Goal: Use online tool/utility: Utilize a website feature to perform a specific function

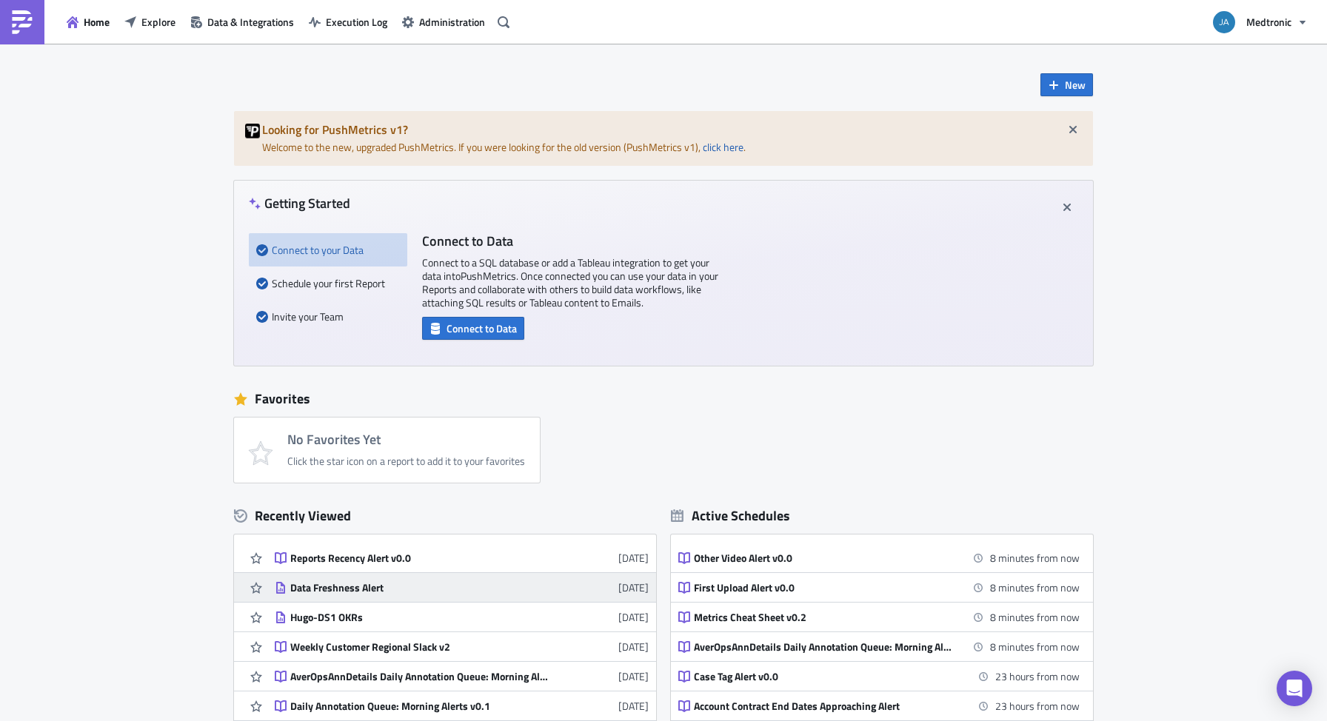
click at [347, 584] on div "Data Freshness Alert" at bounding box center [419, 587] width 259 height 13
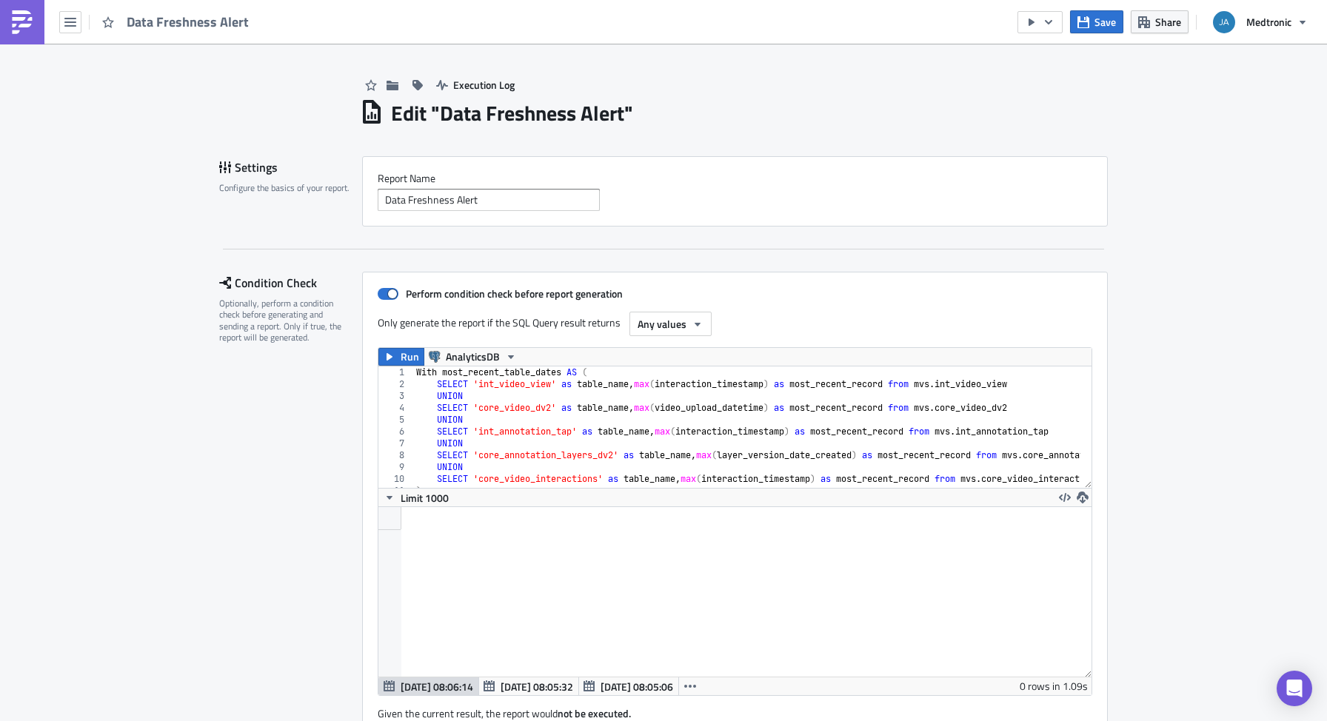
scroll to position [170, 713]
click at [517, 403] on div "With most_recent_table_dates AS ( SELECT 'int_video_view' as table_name , max (…" at bounding box center [800, 434] width 774 height 134
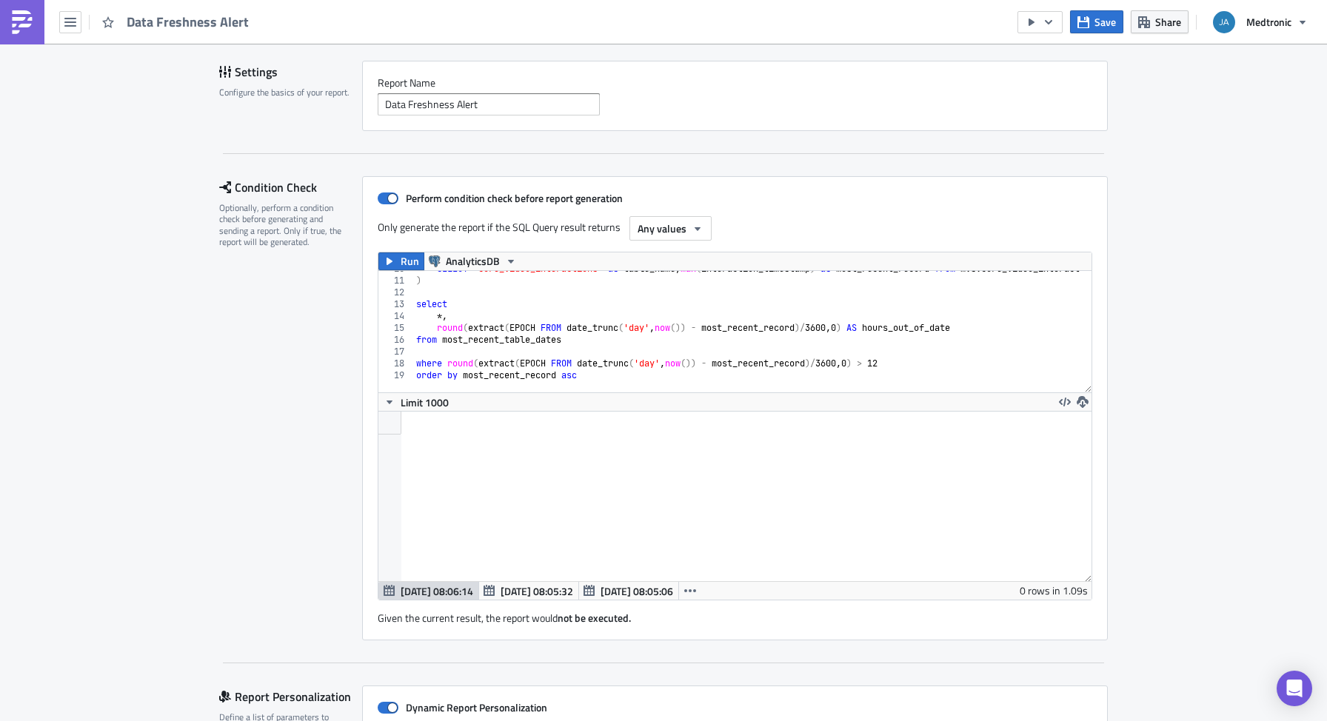
scroll to position [119, 0]
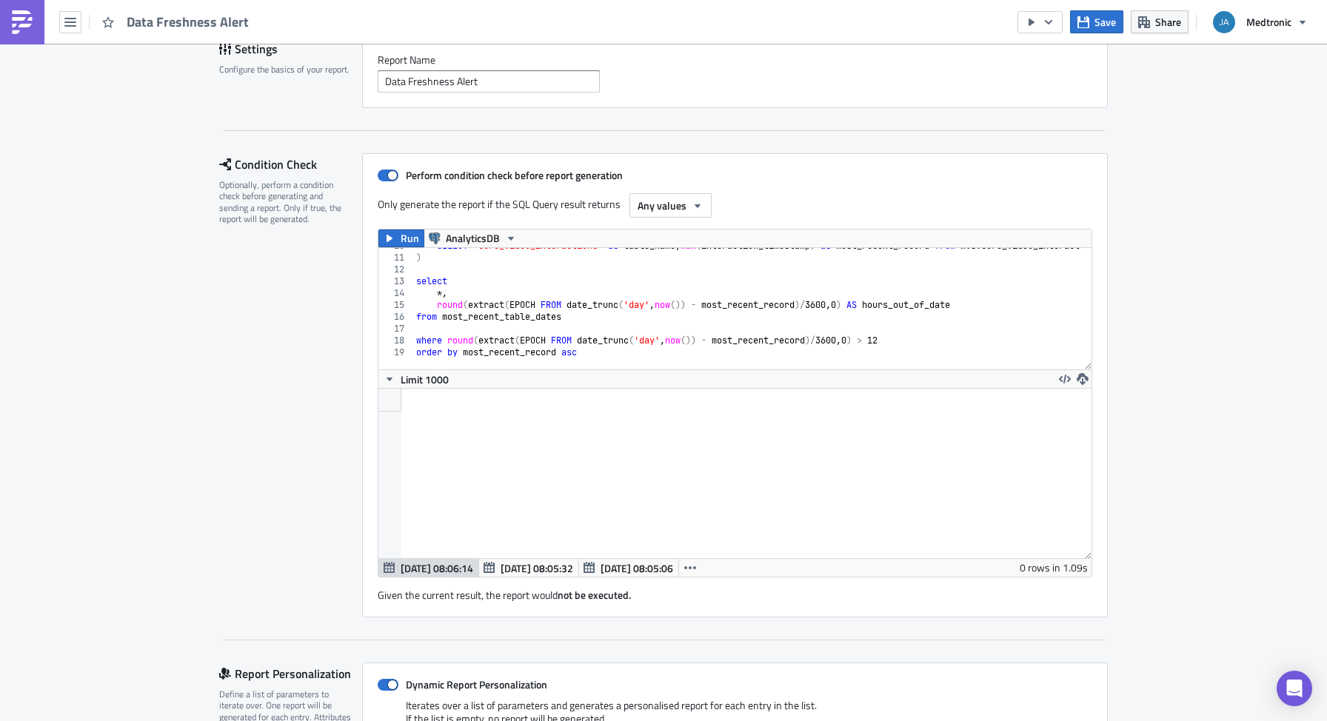
click at [542, 310] on div "SELECT 'core_video_interactions' as table_name , max ( interaction_timestamp ) …" at bounding box center [800, 307] width 774 height 134
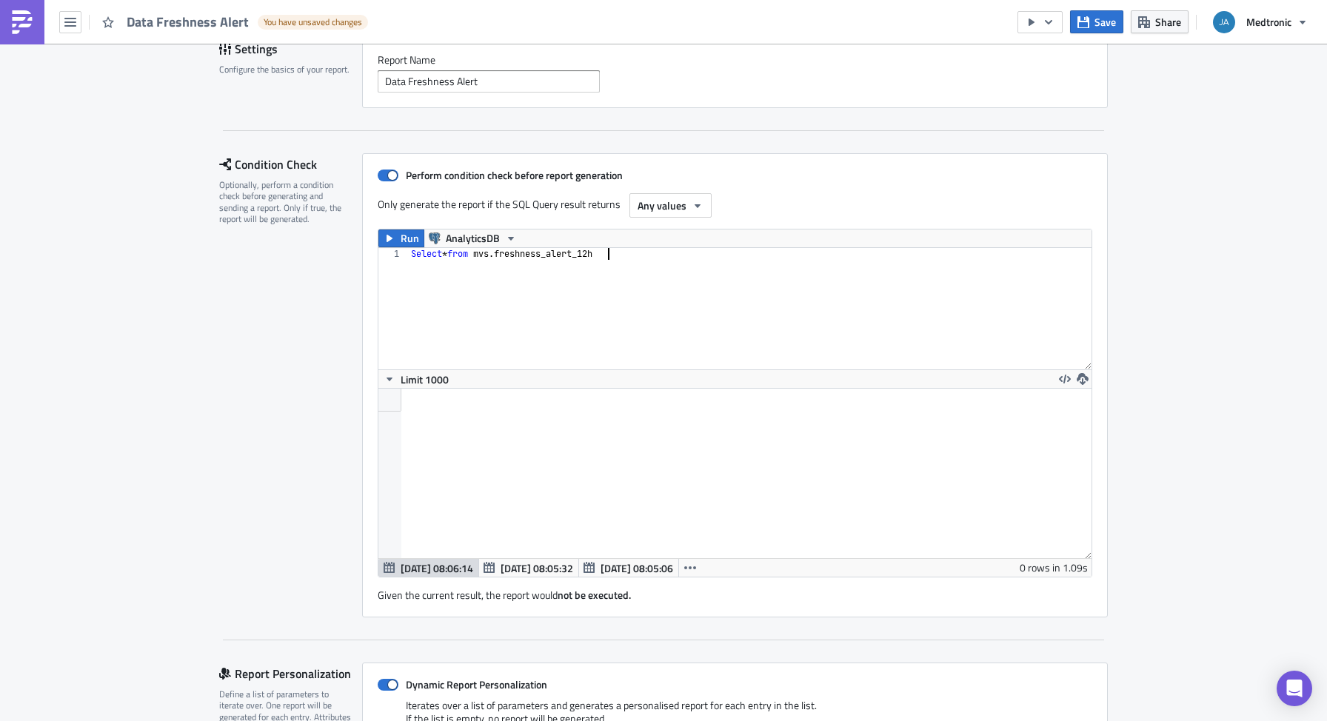
scroll to position [0, 16]
type textarea "Select * from mvs.freshness_alert_12h"
click at [401, 240] on span "Run" at bounding box center [410, 239] width 19 height 18
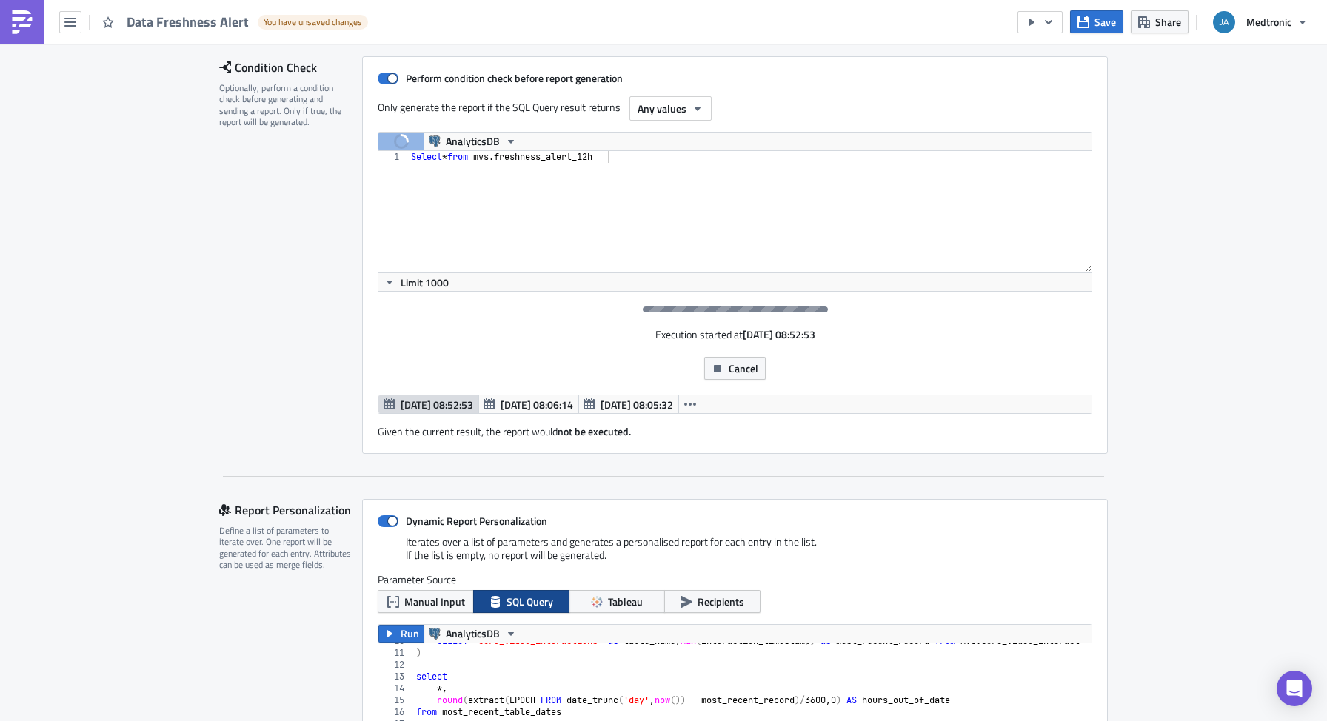
scroll to position [119, 0]
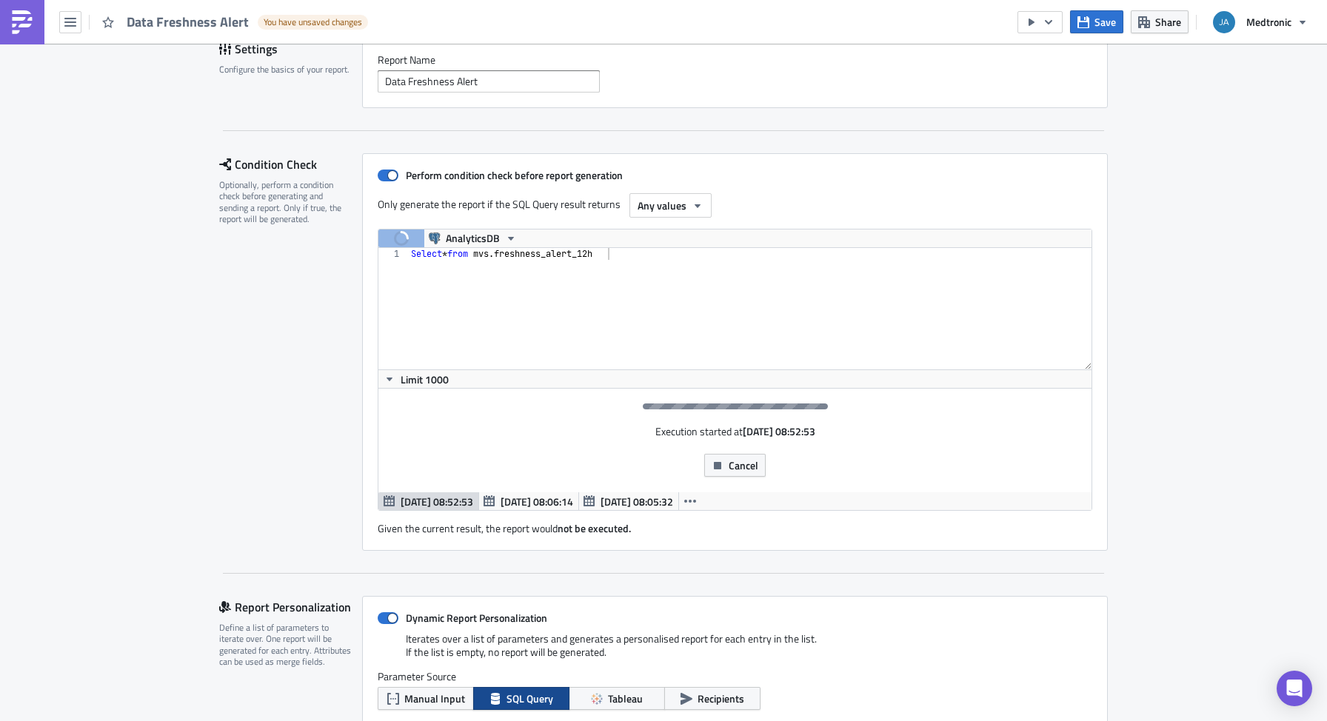
click at [590, 313] on div "Select * from mvs . freshness_alert_12h" at bounding box center [750, 320] width 684 height 145
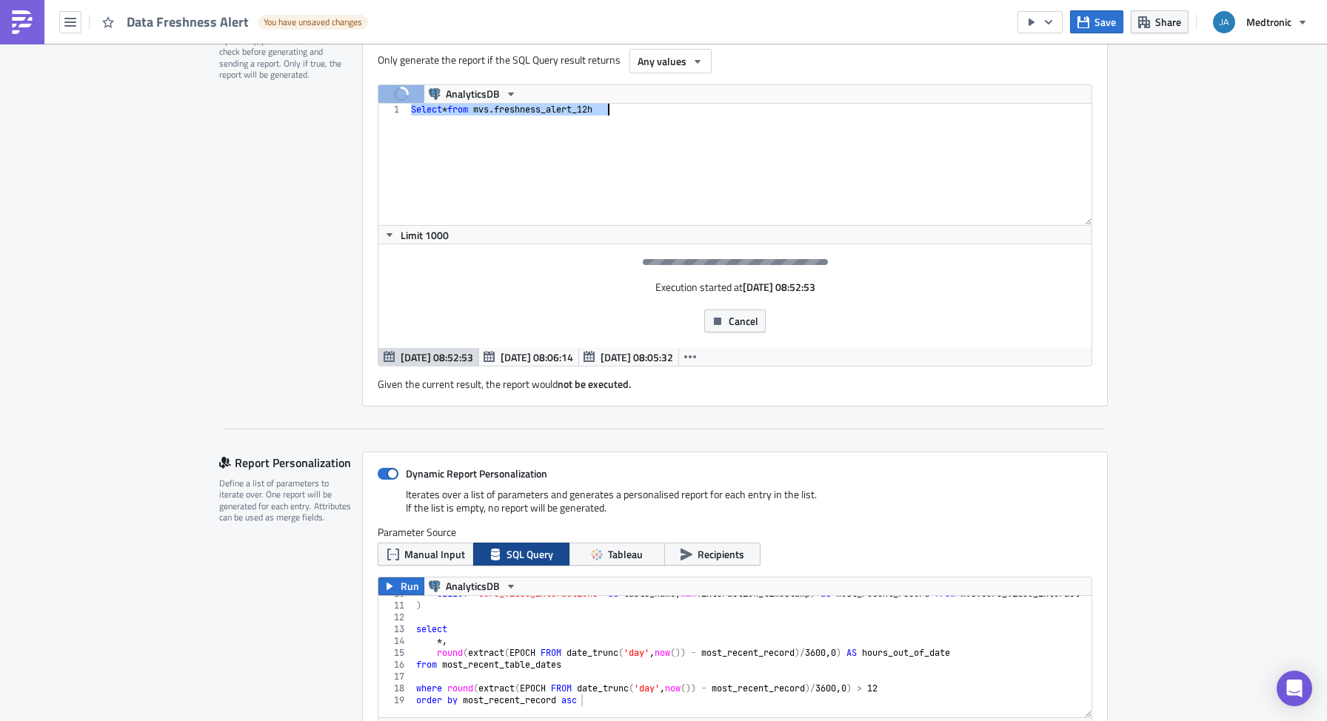
scroll to position [415, 0]
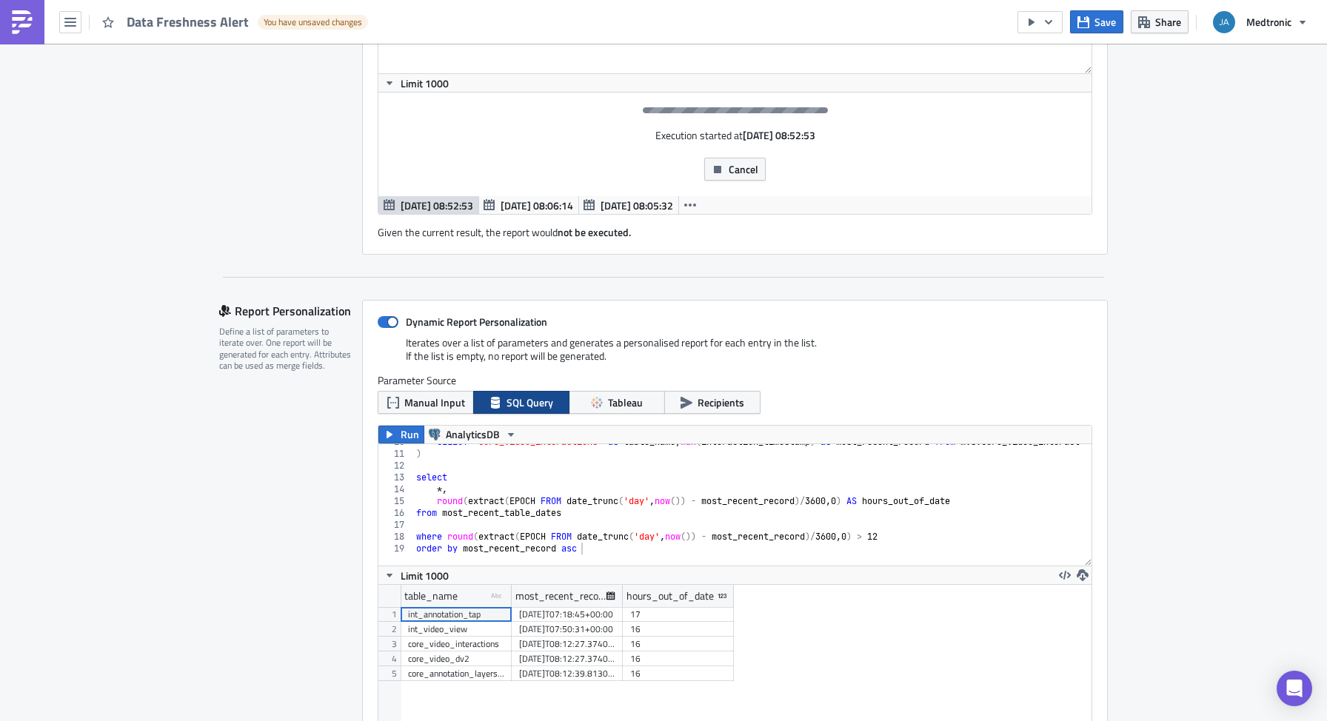
click at [544, 513] on div "SELECT 'core_video_interactions' as table_name , max ( interaction_timestamp ) …" at bounding box center [800, 503] width 774 height 134
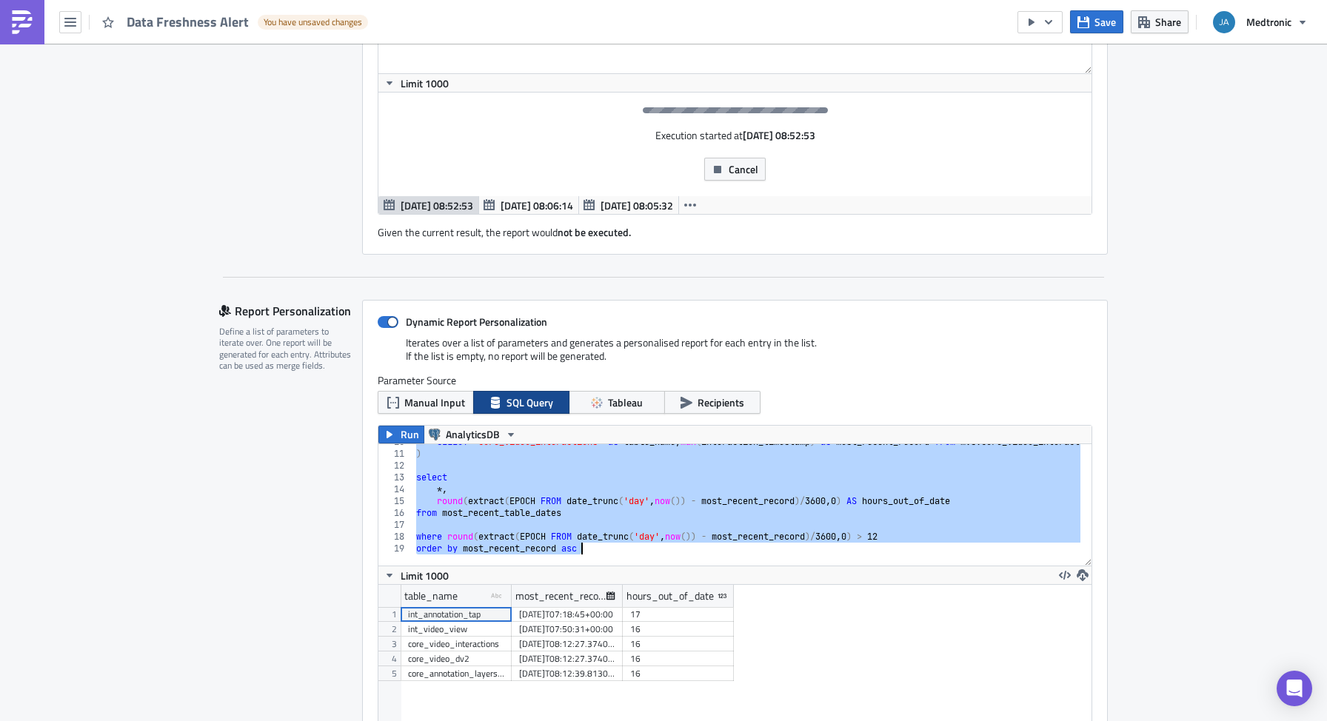
paste textarea "Select * from mvs.freshness_alert_12h"
type textarea "Select * from mvs.freshness_alert_12h"
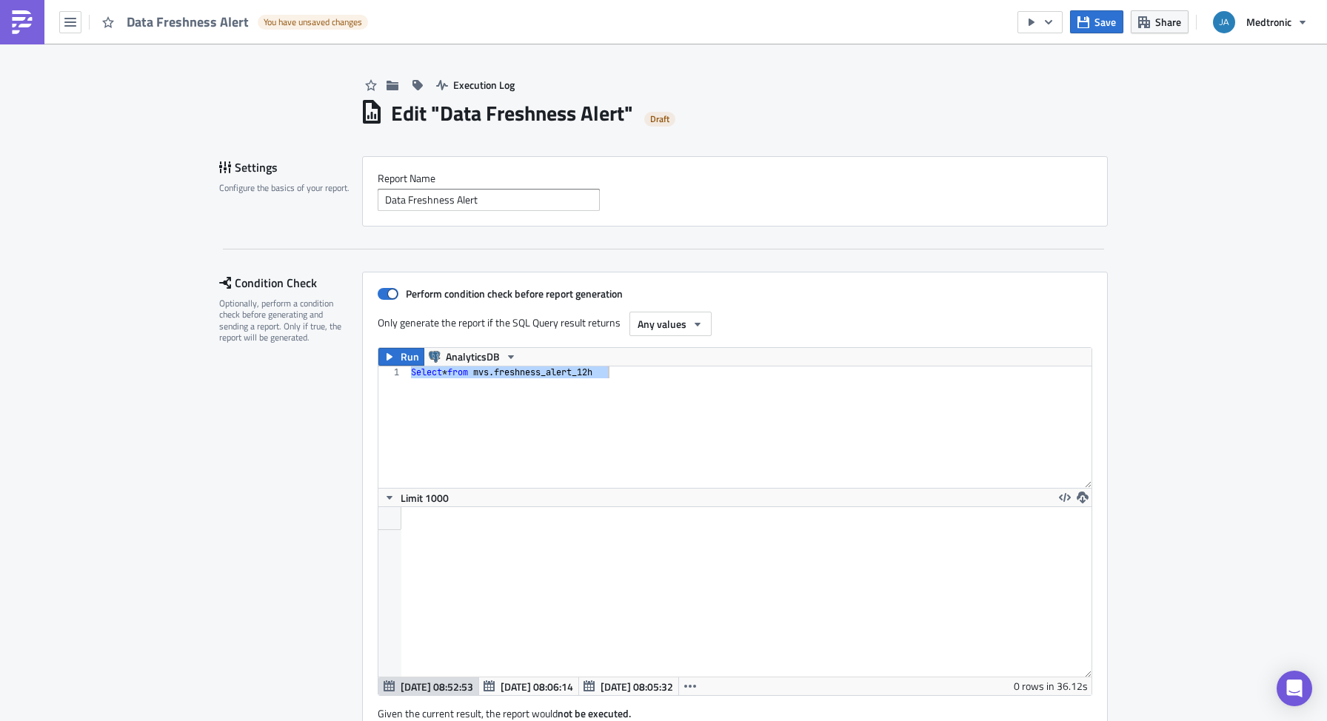
scroll to position [170, 713]
click at [38, 29] on link at bounding box center [22, 22] width 44 height 44
click at [1087, 24] on icon "button" at bounding box center [1084, 22] width 12 height 12
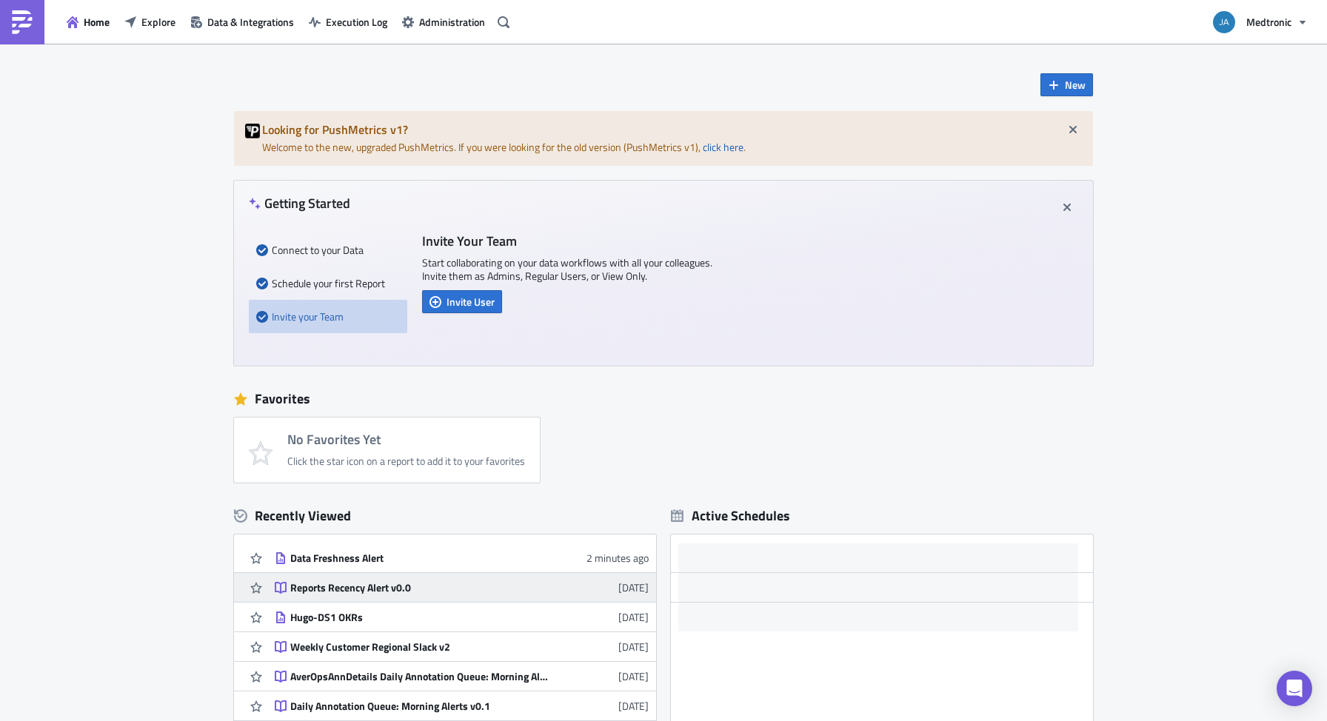
click at [351, 585] on div "Reports Recency Alert v0.0" at bounding box center [419, 587] width 259 height 13
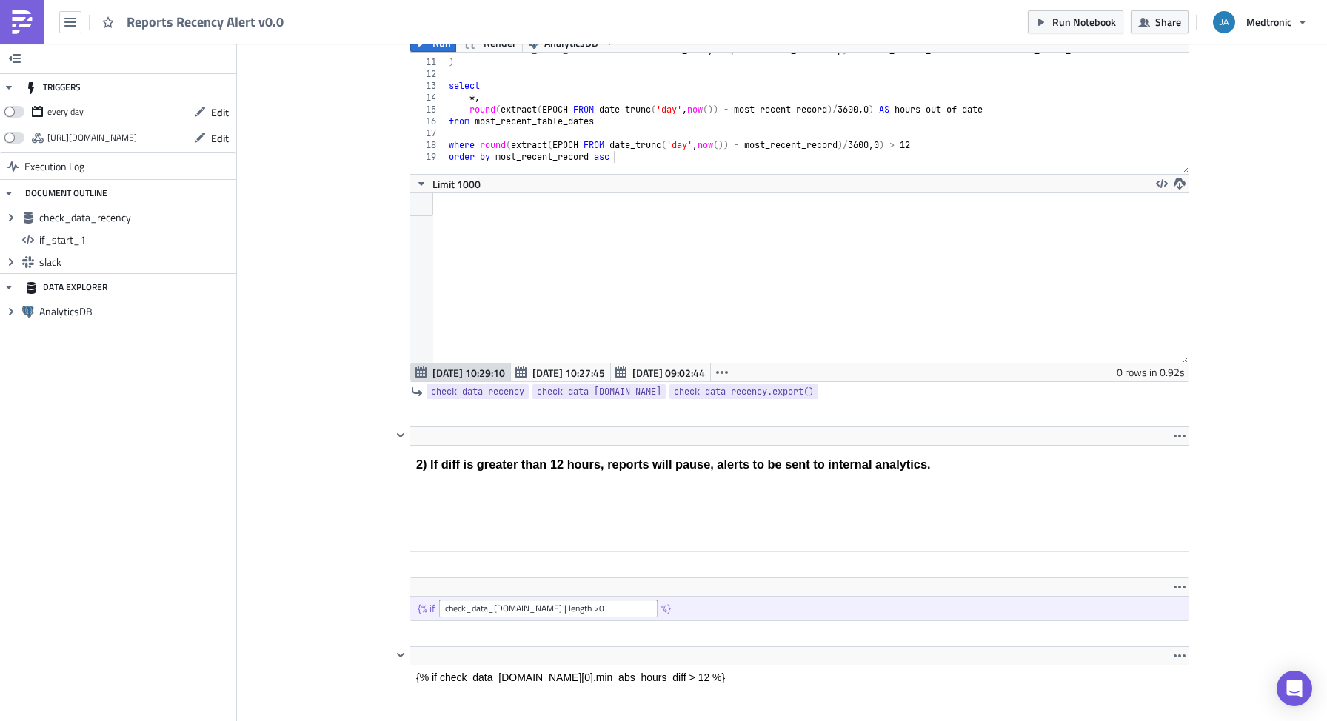
scroll to position [415, 0]
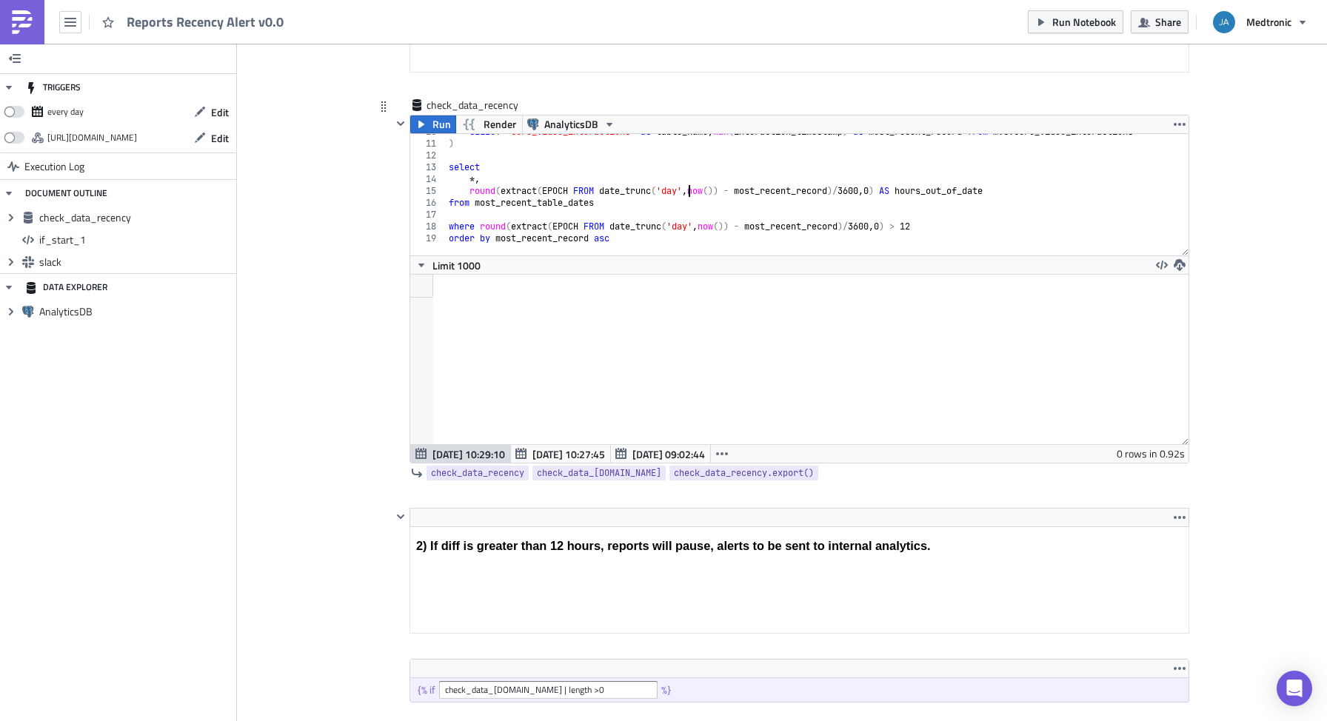
click at [684, 190] on div "SELECT 'core_video_interactions' as table_name , max ( interaction_timestamp ) …" at bounding box center [833, 193] width 774 height 134
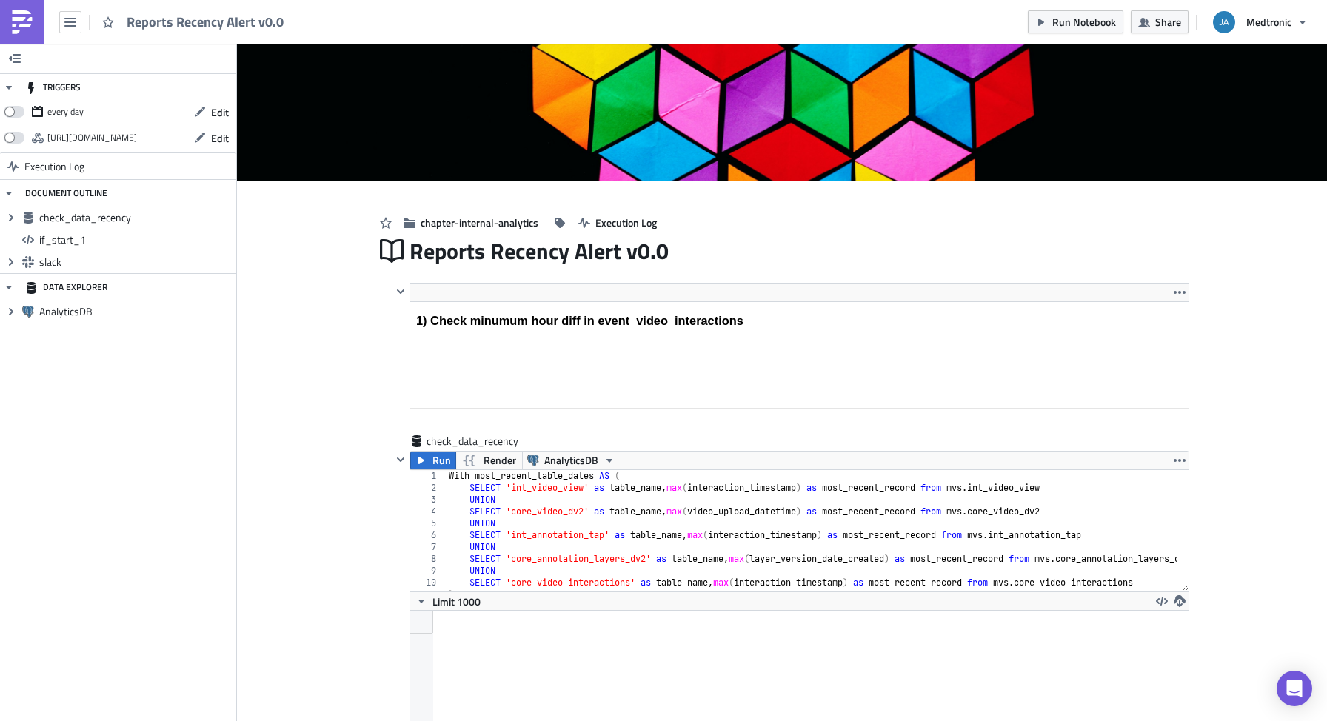
scroll to position [59, 0]
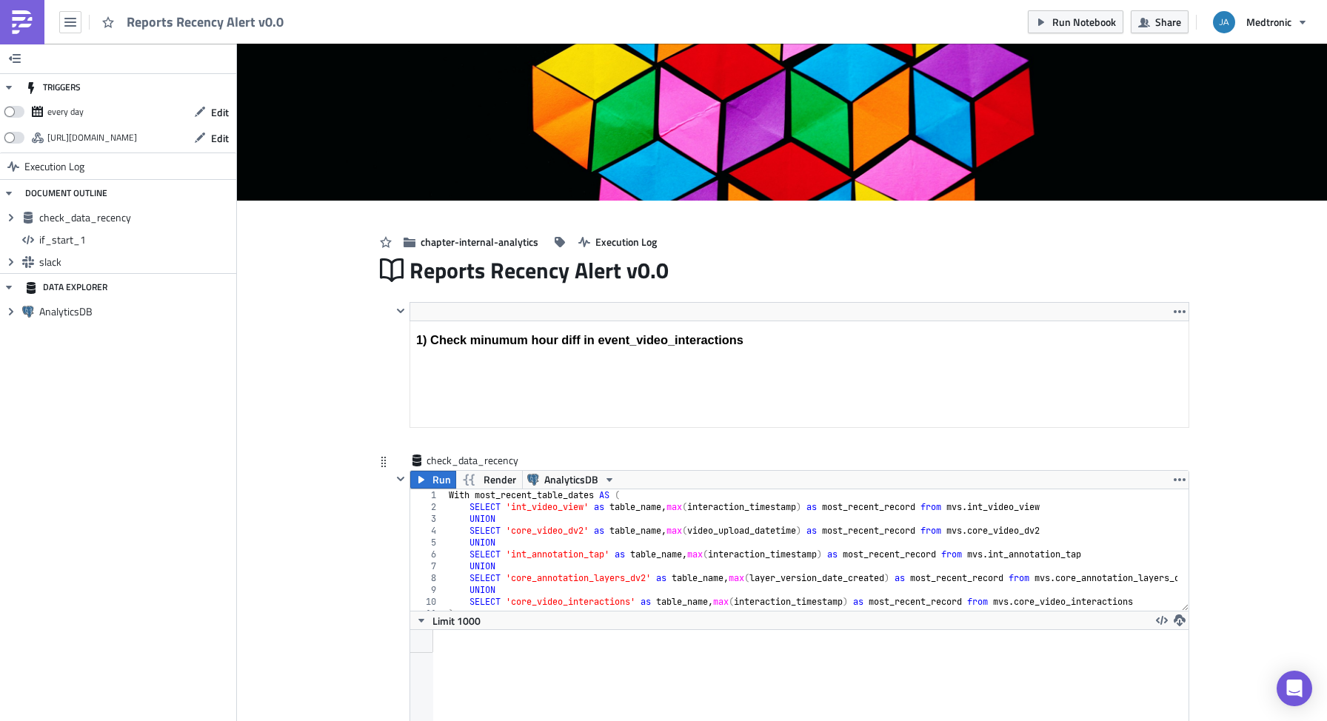
click at [533, 537] on div "With most_recent_table_dates AS ( SELECT 'int_video_view' as table_name , max (…" at bounding box center [833, 557] width 774 height 134
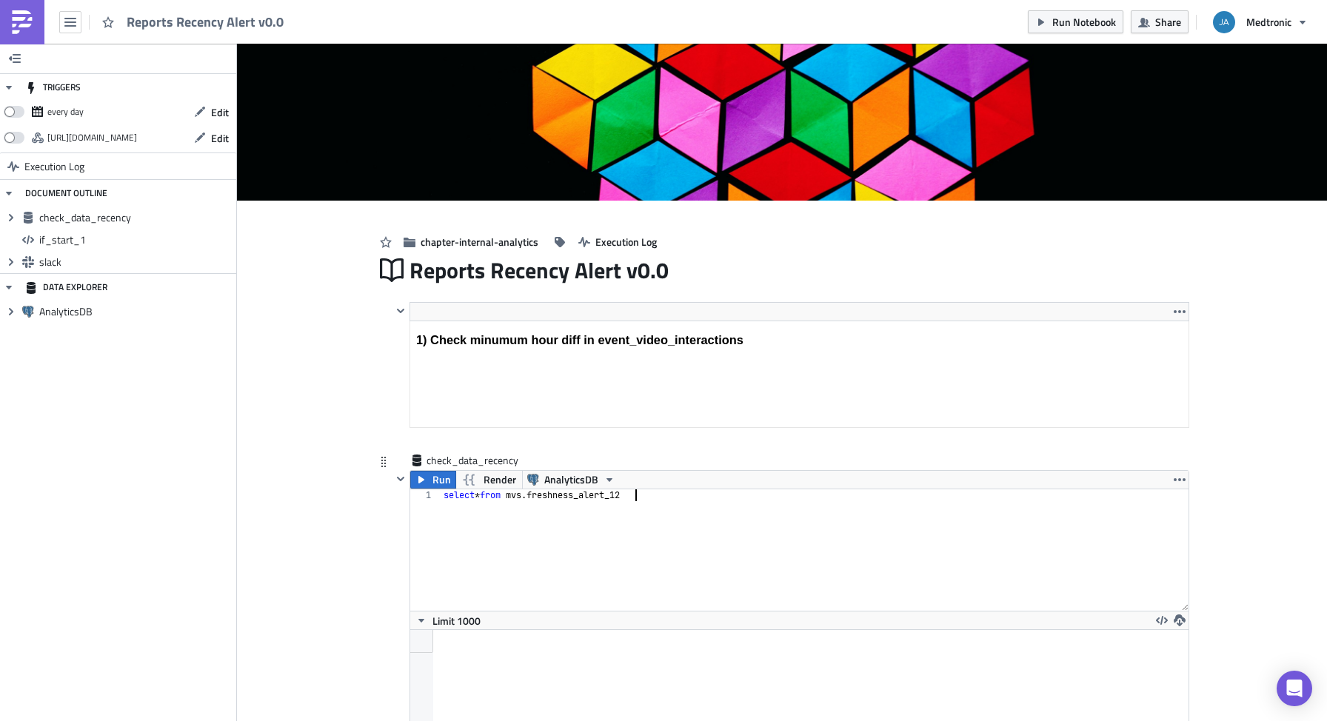
scroll to position [0, 16]
click at [506, 550] on div "select * from mvs . freshness_alert_12h" at bounding box center [815, 562] width 749 height 145
type textarea "select * from mvs.freshness_alert_12h"
click at [433, 473] on span "Run" at bounding box center [442, 480] width 19 height 18
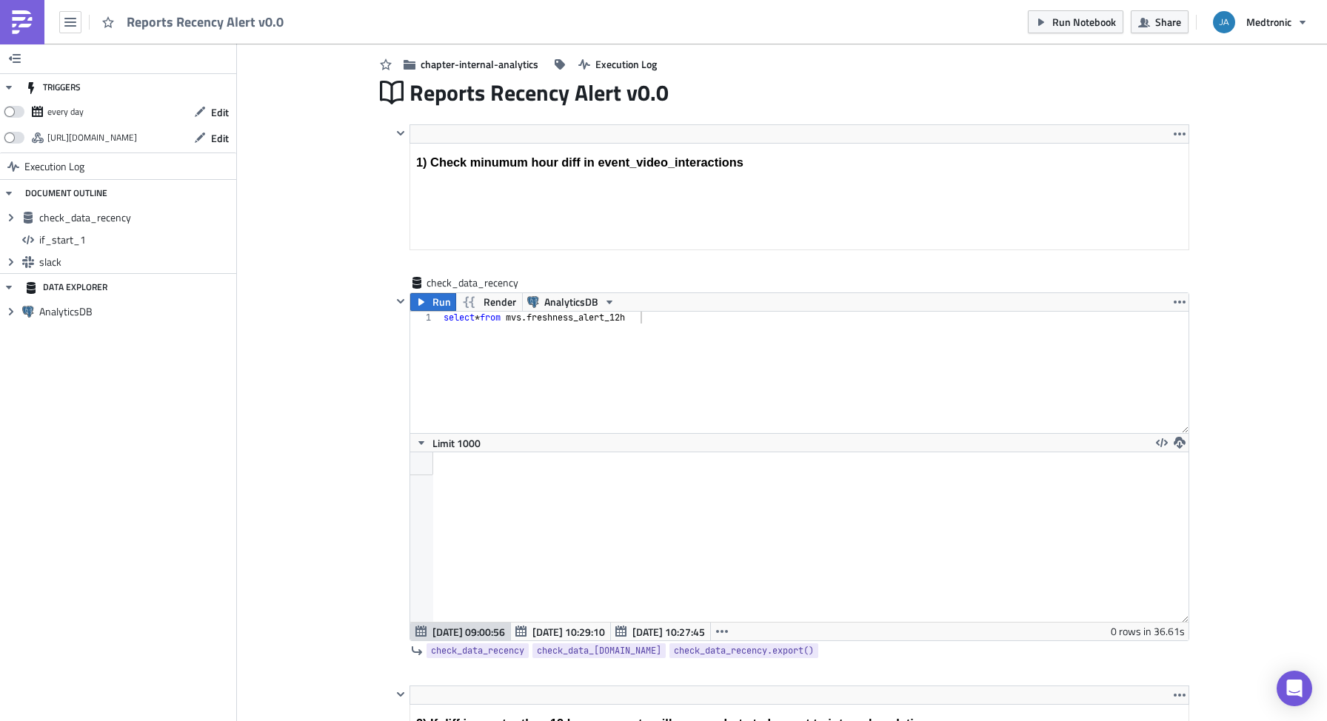
scroll to position [170, 778]
click at [671, 341] on div "select * from mvs . freshness_alert_12h" at bounding box center [815, 384] width 749 height 145
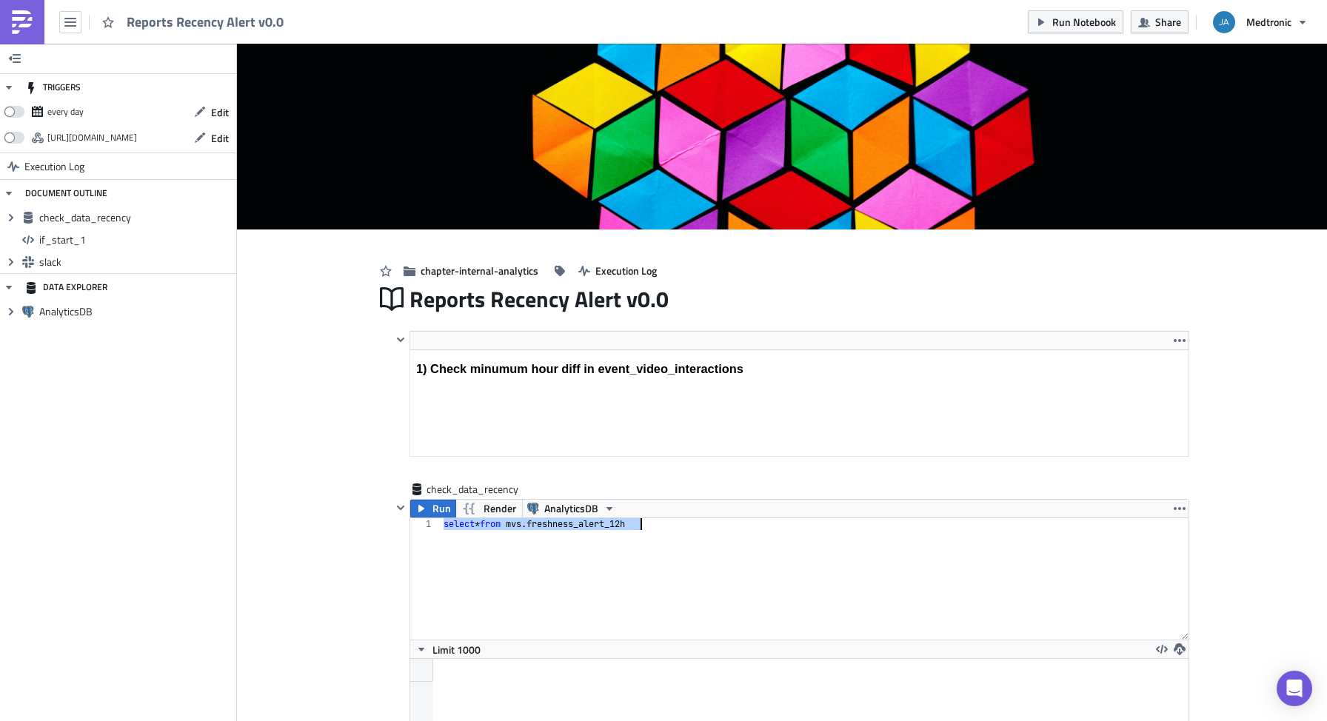
scroll to position [0, 0]
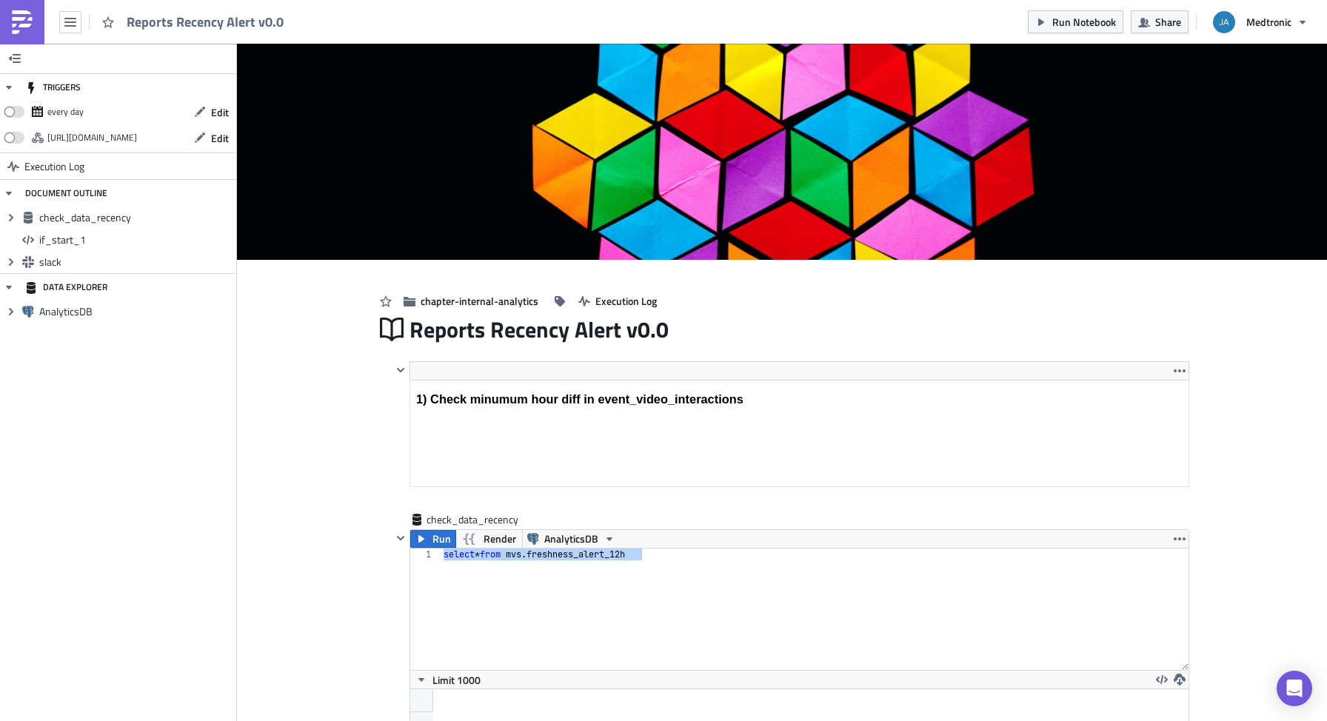
click at [29, 27] on img at bounding box center [22, 22] width 24 height 24
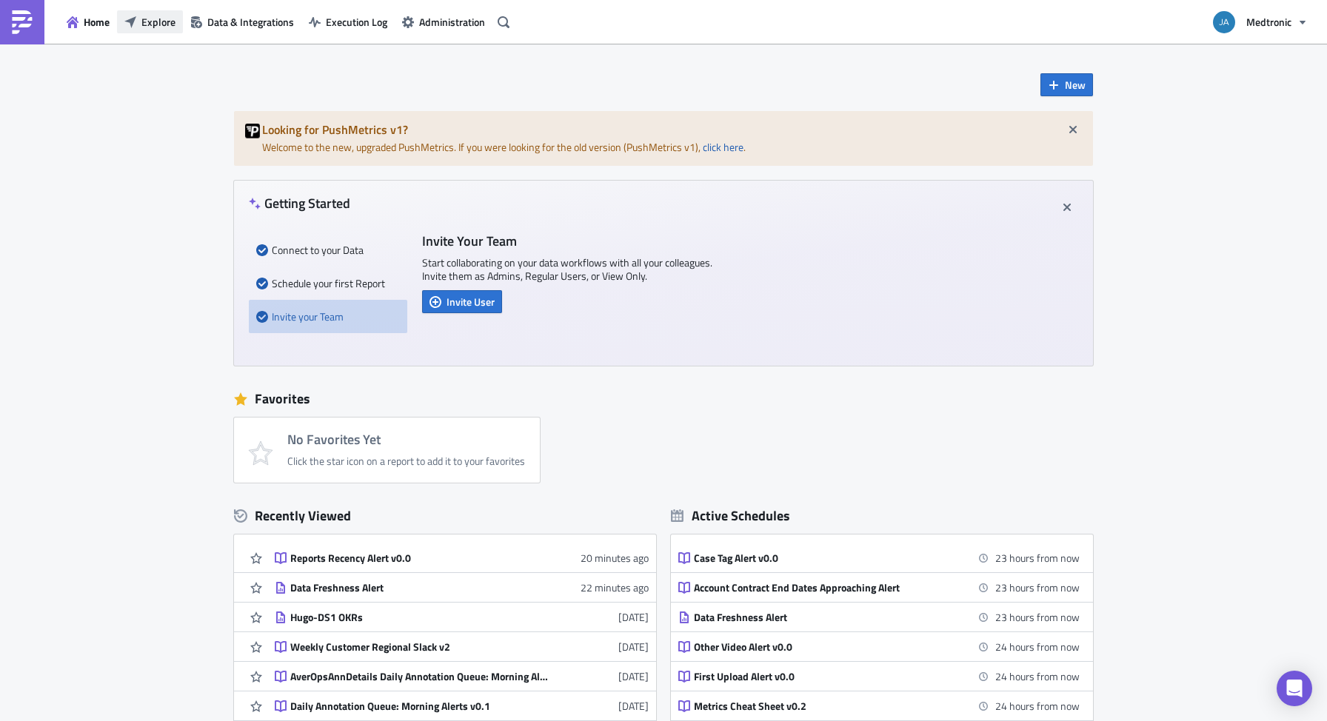
click at [159, 23] on span "Explore" at bounding box center [158, 22] width 34 height 16
